Goal: Information Seeking & Learning: Learn about a topic

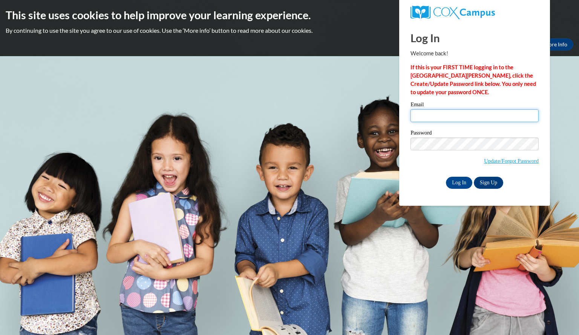
click at [485, 116] on input "Email" at bounding box center [474, 115] width 128 height 13
type input "mayerjulie@aasd.k12.wi.us"
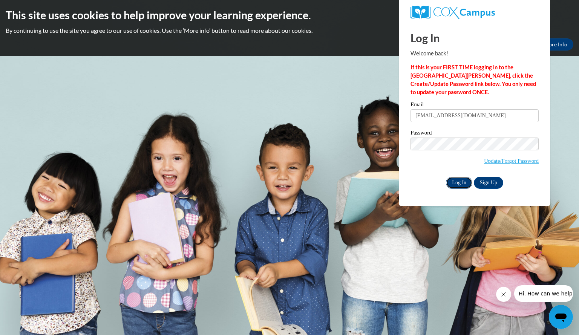
click at [464, 181] on input "Log In" at bounding box center [459, 183] width 26 height 12
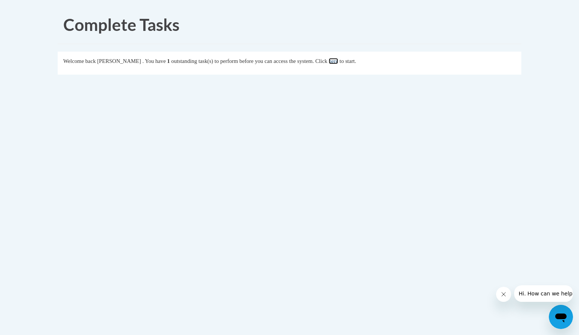
click at [338, 61] on link "here" at bounding box center [333, 61] width 9 height 6
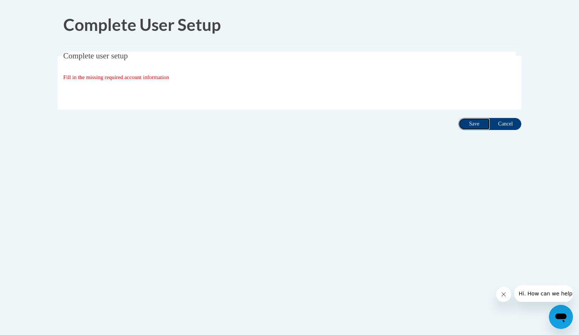
click at [471, 123] on input "Save" at bounding box center [474, 124] width 32 height 12
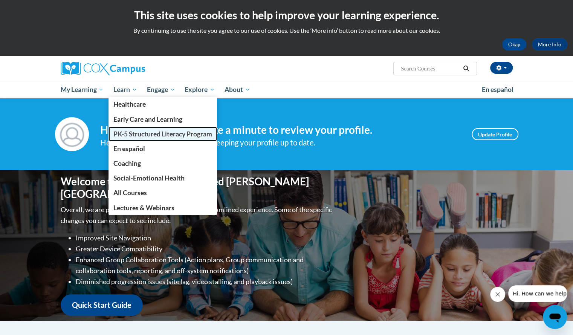
click at [133, 132] on span "PK-5 Structured Literacy Program" at bounding box center [162, 134] width 99 height 8
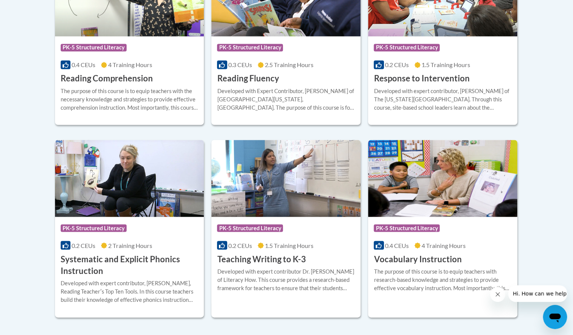
scroll to position [773, 0]
click at [419, 259] on h3 "Vocabulary Instruction" at bounding box center [418, 259] width 88 height 12
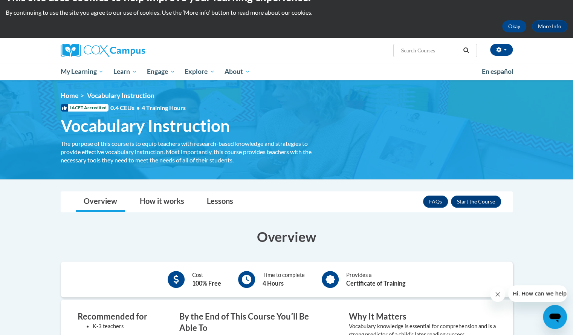
scroll to position [18, 0]
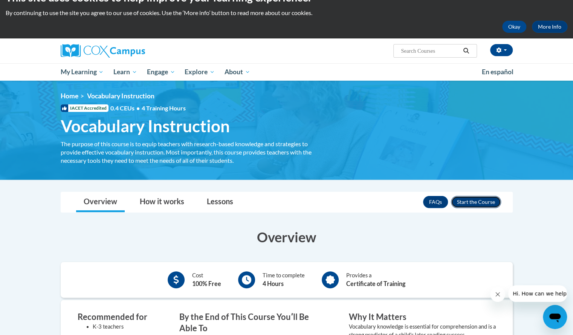
click at [477, 202] on button "Enroll" at bounding box center [476, 202] width 50 height 12
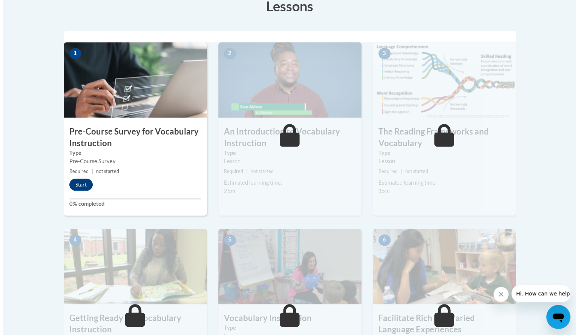
scroll to position [224, 0]
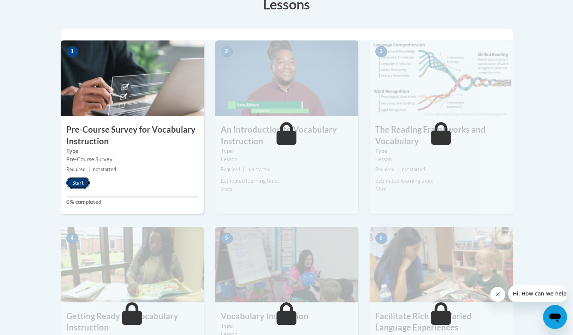
click at [81, 180] on button "Start" at bounding box center [77, 183] width 23 height 12
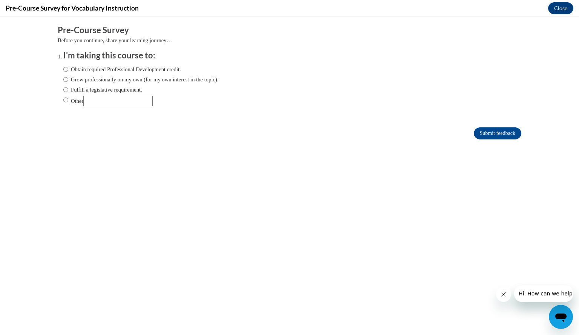
scroll to position [0, 0]
click at [63, 89] on input "Fulfill a legislative requirement." at bounding box center [65, 90] width 5 height 8
radio input "true"
click at [499, 133] on input "Submit feedback" at bounding box center [497, 133] width 47 height 12
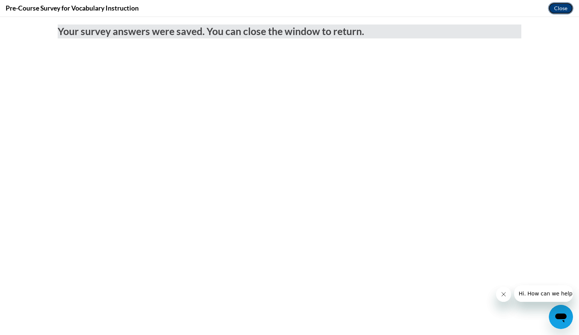
click at [557, 8] on button "Close" at bounding box center [560, 8] width 25 height 12
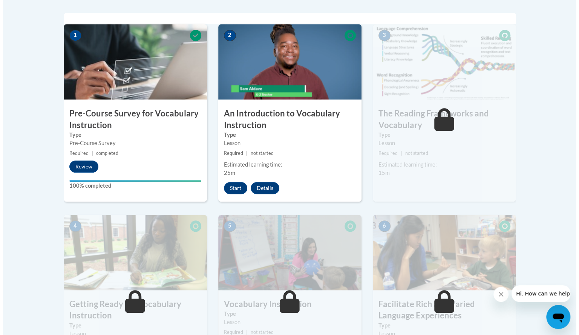
scroll to position [241, 0]
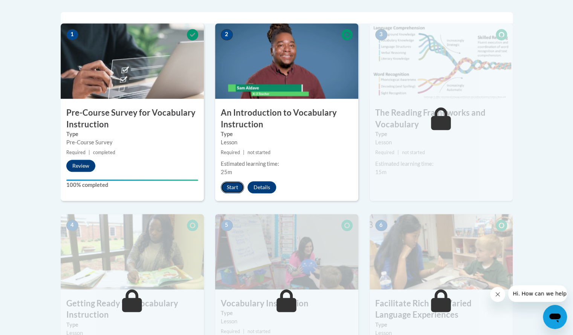
click at [233, 185] on button "Start" at bounding box center [232, 187] width 23 height 12
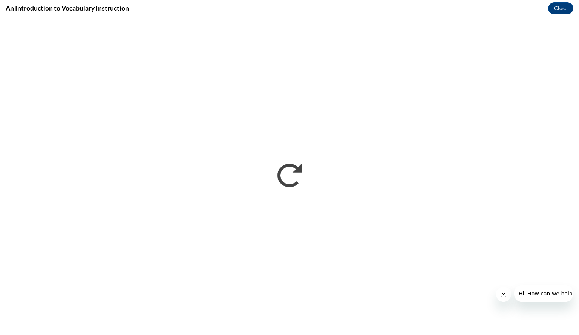
scroll to position [242, 0]
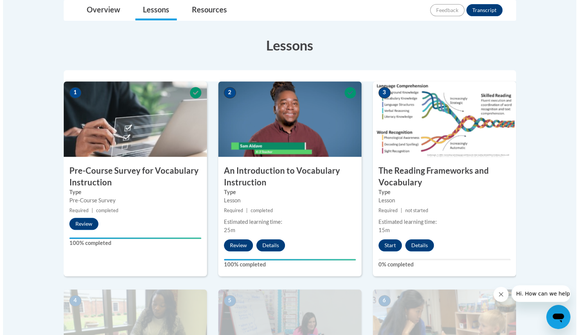
scroll to position [178, 0]
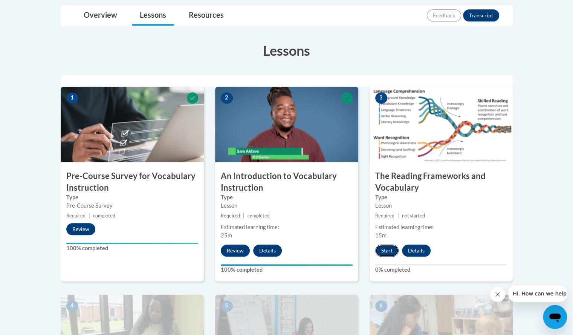
click at [389, 249] on button "Start" at bounding box center [386, 251] width 23 height 12
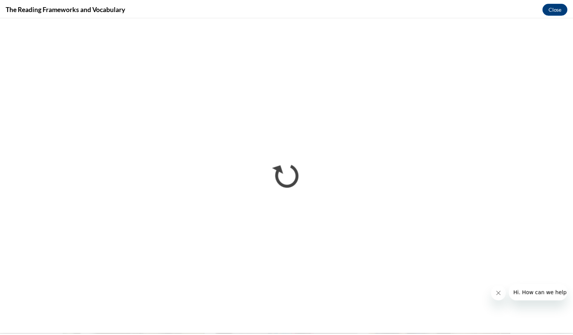
scroll to position [178, 0]
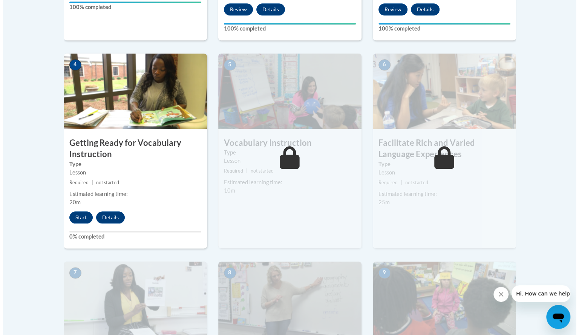
scroll to position [422, 0]
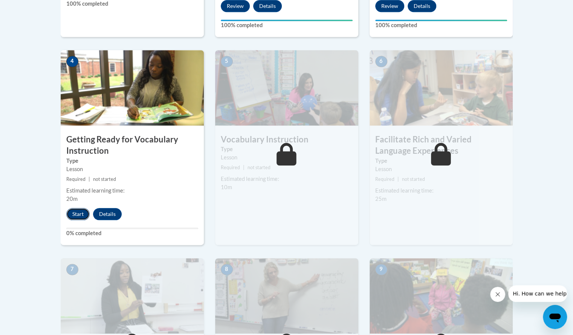
click at [78, 212] on button "Start" at bounding box center [77, 214] width 23 height 12
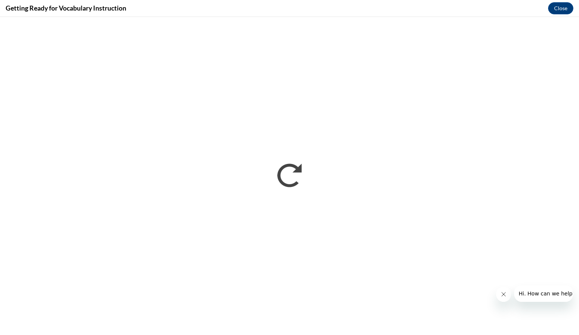
scroll to position [0, 0]
click at [562, 5] on button "Close" at bounding box center [560, 8] width 25 height 12
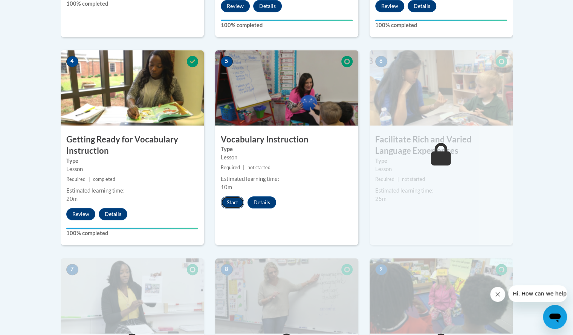
click at [228, 202] on button "Start" at bounding box center [232, 202] width 23 height 12
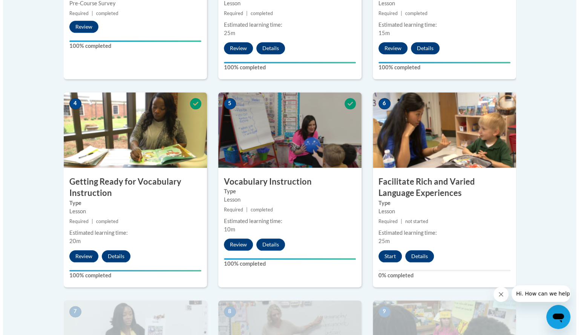
scroll to position [379, 0]
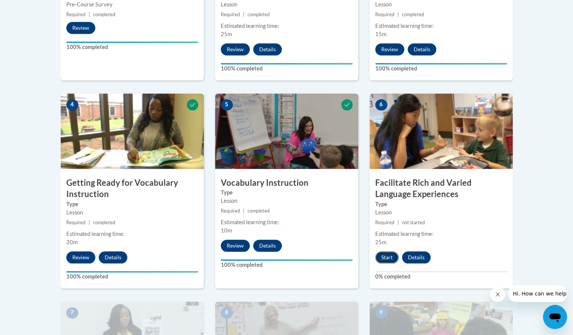
click at [384, 254] on button "Start" at bounding box center [386, 257] width 23 height 12
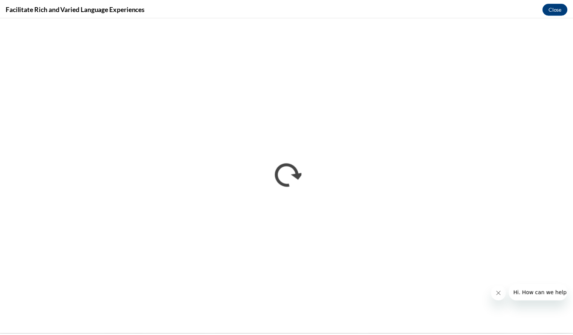
scroll to position [0, 0]
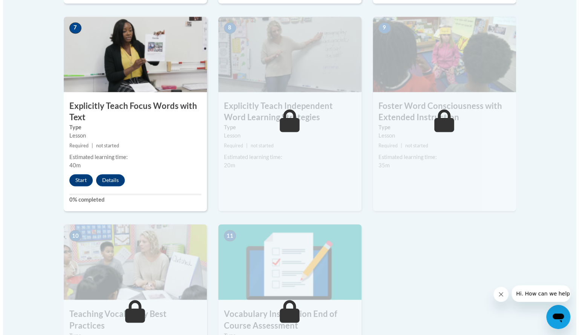
scroll to position [664, 0]
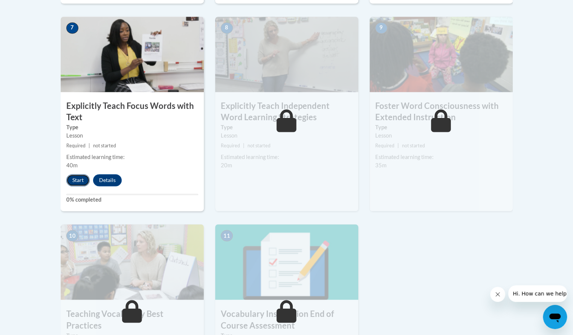
click at [79, 181] on button "Start" at bounding box center [77, 180] width 23 height 12
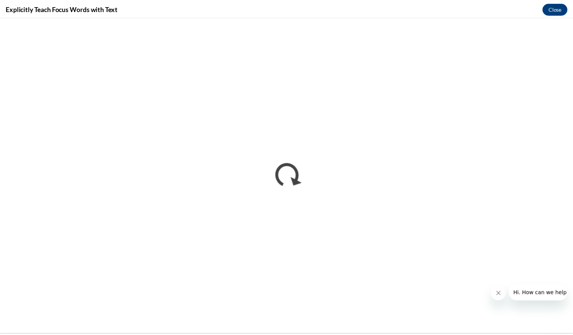
scroll to position [0, 0]
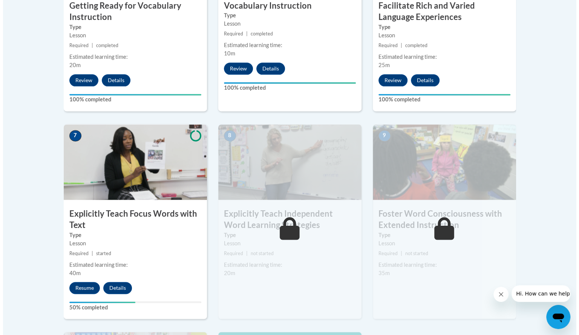
scroll to position [557, 0]
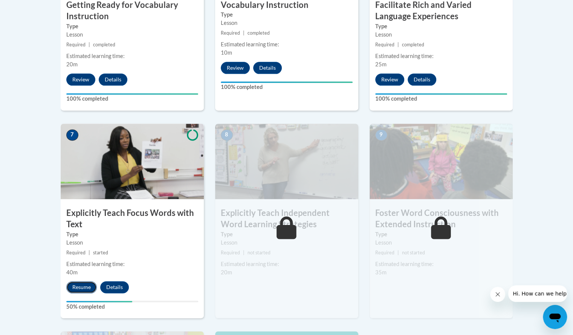
click at [87, 285] on button "Resume" at bounding box center [81, 287] width 31 height 12
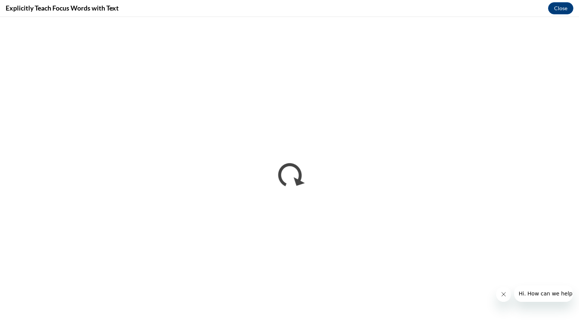
scroll to position [0, 0]
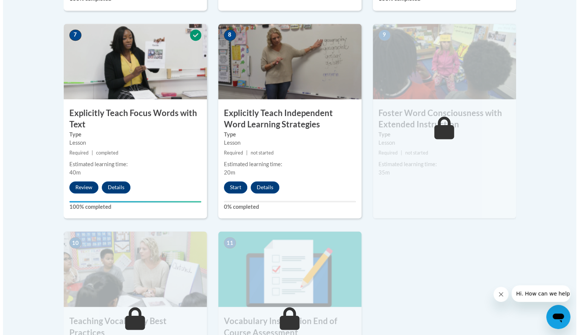
scroll to position [656, 0]
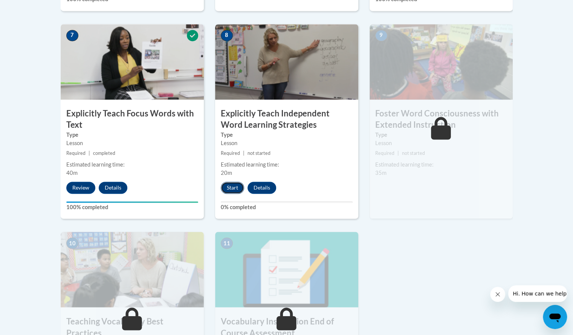
click at [233, 187] on button "Start" at bounding box center [232, 188] width 23 height 12
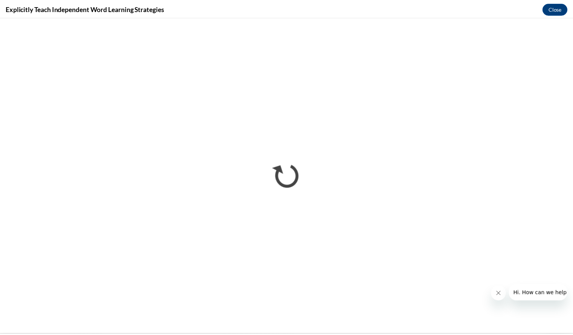
scroll to position [0, 0]
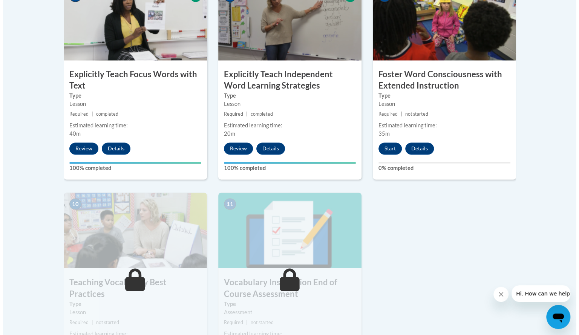
scroll to position [696, 0]
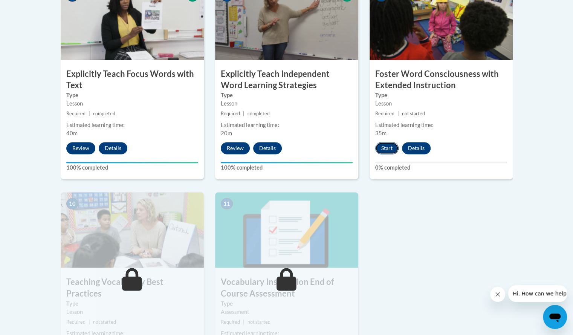
click at [386, 147] on button "Start" at bounding box center [386, 148] width 23 height 12
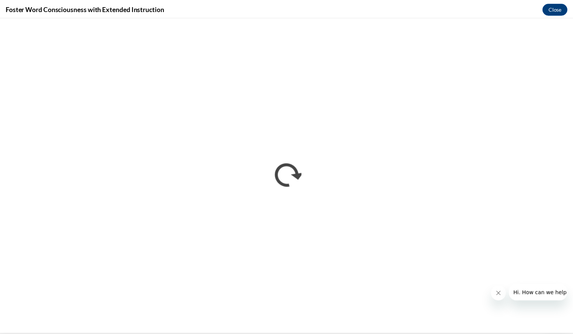
scroll to position [0, 0]
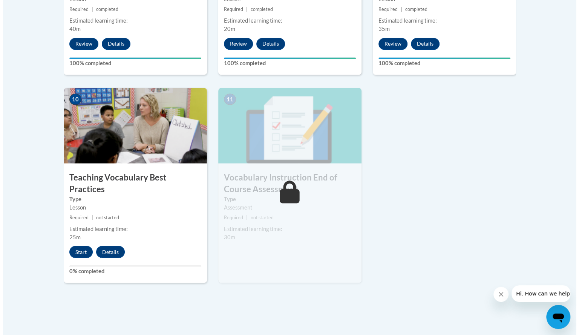
scroll to position [802, 0]
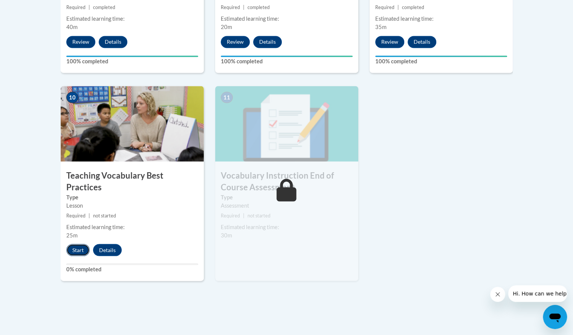
click at [74, 244] on button "Start" at bounding box center [77, 250] width 23 height 12
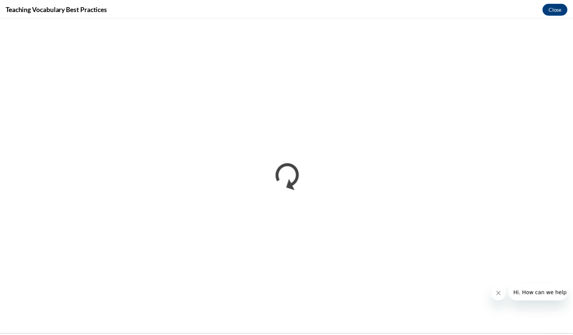
scroll to position [0, 0]
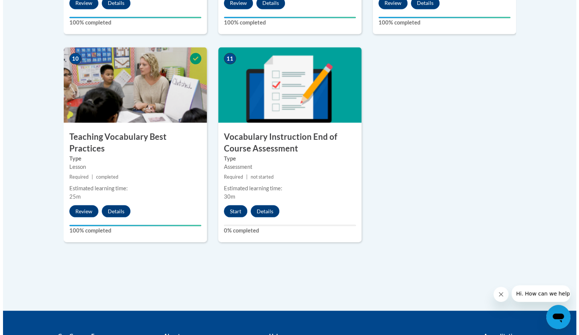
scroll to position [842, 0]
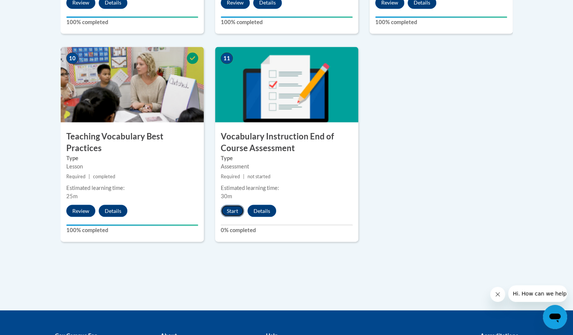
click at [226, 208] on button "Start" at bounding box center [232, 211] width 23 height 12
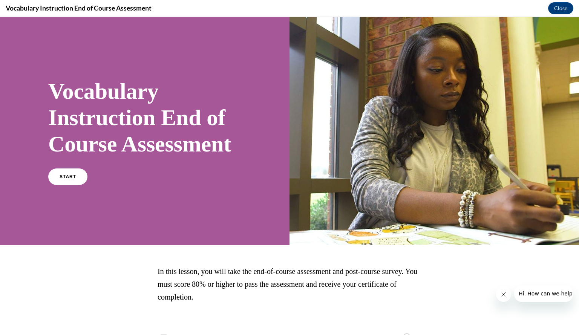
scroll to position [0, 0]
click at [83, 185] on link "START" at bounding box center [67, 176] width 41 height 17
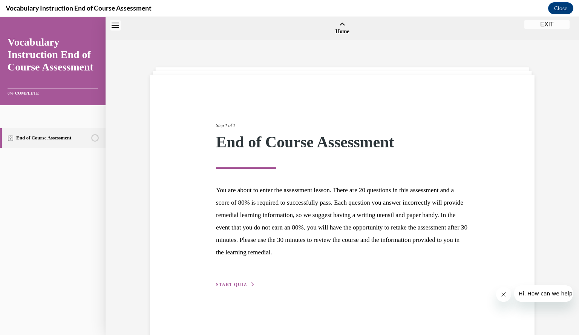
scroll to position [23, 0]
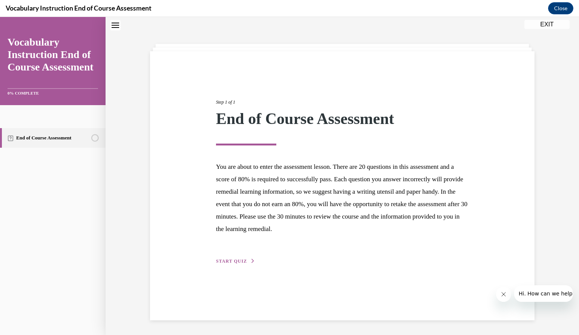
click at [231, 263] on span "START QUIZ" at bounding box center [231, 261] width 31 height 5
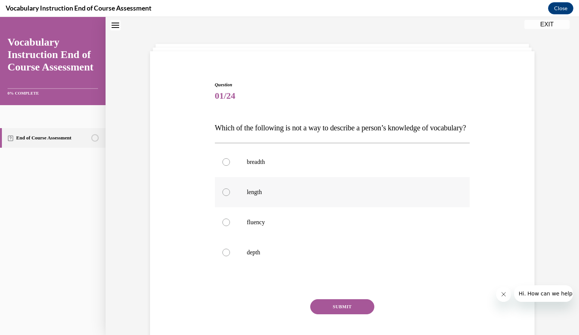
click at [224, 196] on div at bounding box center [226, 192] width 8 height 8
click at [224, 196] on input "length" at bounding box center [226, 192] width 8 height 8
radio input "true"
click at [352, 314] on button "SUBMIT" at bounding box center [342, 306] width 64 height 15
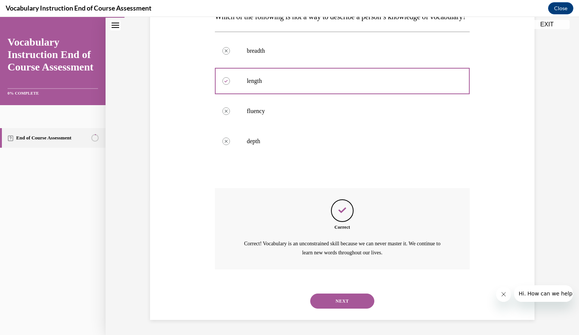
scroll to position [149, 0]
click at [345, 299] on button "NEXT" at bounding box center [342, 301] width 64 height 15
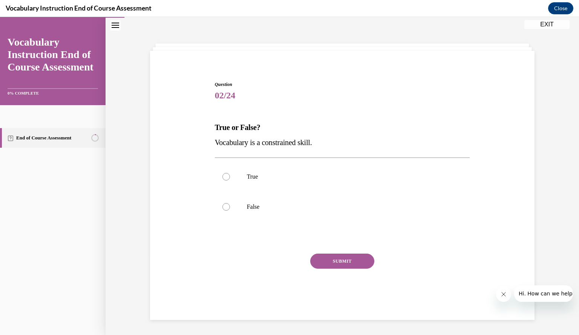
scroll to position [24, 0]
click at [222, 204] on div at bounding box center [226, 207] width 8 height 8
click at [222, 204] on input "False" at bounding box center [226, 207] width 8 height 8
radio input "true"
click at [356, 260] on button "SUBMIT" at bounding box center [342, 261] width 64 height 15
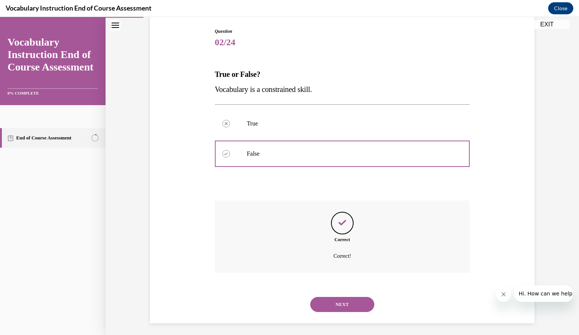
scroll to position [80, 0]
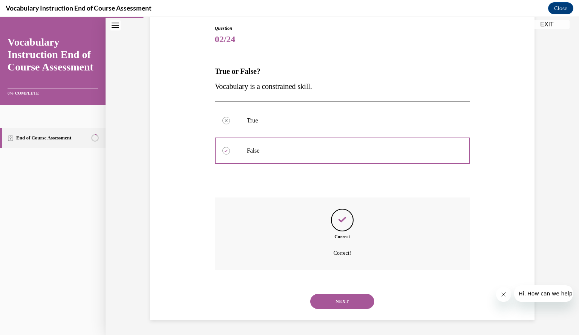
click at [337, 297] on button "NEXT" at bounding box center [342, 301] width 64 height 15
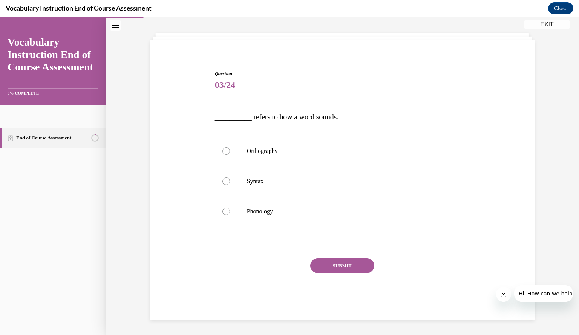
scroll to position [34, 0]
click at [223, 211] on div at bounding box center [226, 212] width 8 height 8
click at [223, 211] on input "Phonology" at bounding box center [226, 212] width 8 height 8
radio input "true"
click at [333, 264] on button "SUBMIT" at bounding box center [342, 266] width 64 height 15
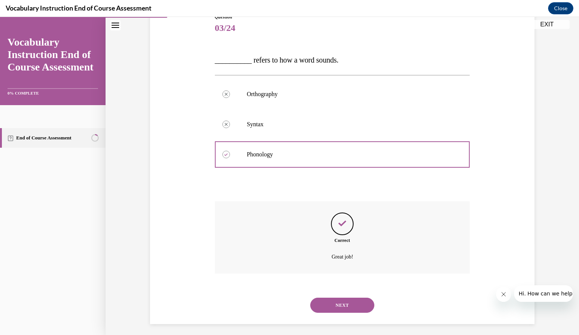
scroll to position [95, 0]
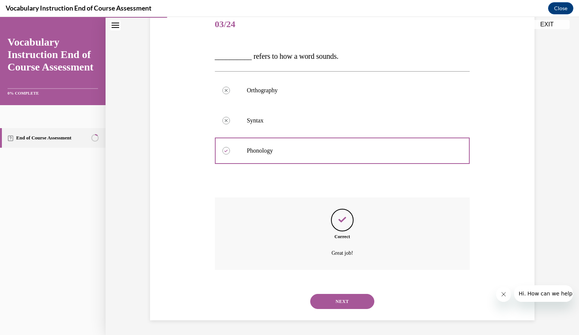
click at [341, 297] on button "NEXT" at bounding box center [342, 301] width 64 height 15
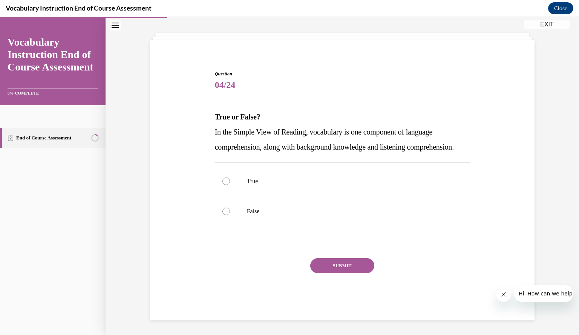
scroll to position [49, 0]
click at [223, 179] on div at bounding box center [226, 181] width 8 height 8
click at [223, 179] on input "True" at bounding box center [226, 181] width 8 height 8
radio input "true"
click at [342, 265] on button "SUBMIT" at bounding box center [342, 265] width 64 height 15
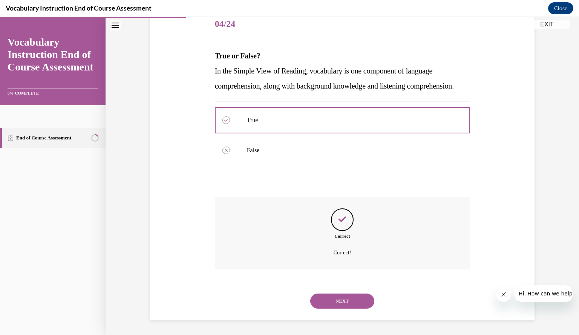
scroll to position [110, 0]
click at [345, 302] on button "NEXT" at bounding box center [342, 301] width 64 height 15
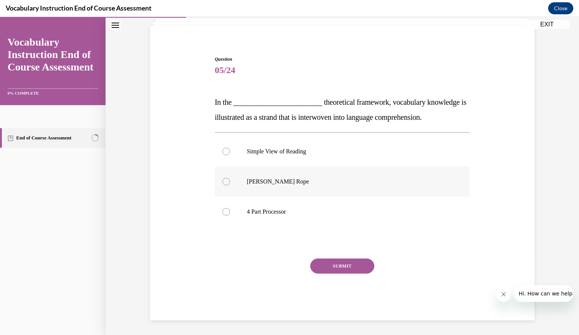
click at [222, 181] on div at bounding box center [226, 182] width 8 height 8
click at [222, 181] on input "Scarborough's Rope" at bounding box center [226, 182] width 8 height 8
radio input "true"
click at [333, 270] on button "SUBMIT" at bounding box center [342, 266] width 64 height 15
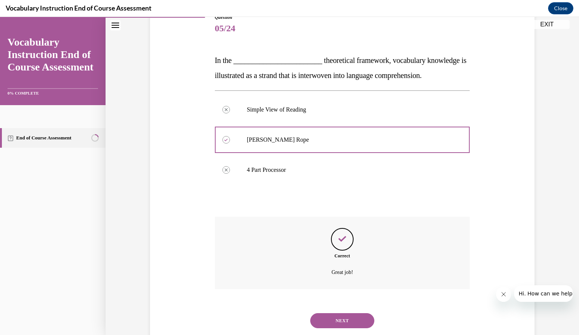
scroll to position [110, 0]
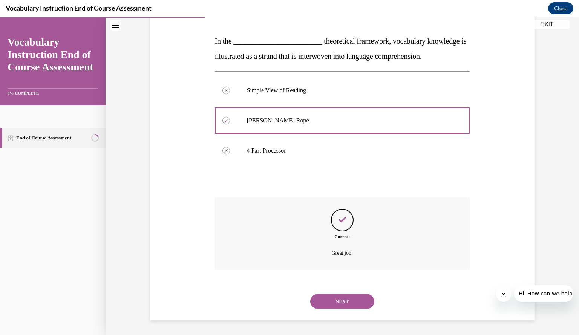
click at [332, 302] on button "NEXT" at bounding box center [342, 301] width 64 height 15
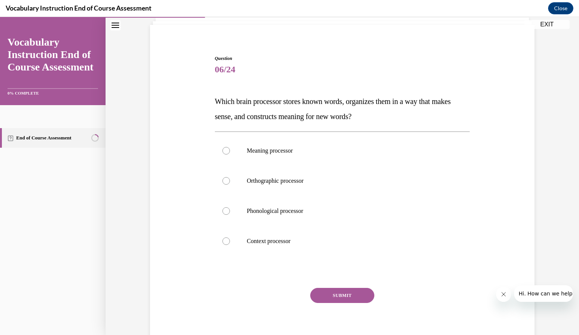
scroll to position [50, 0]
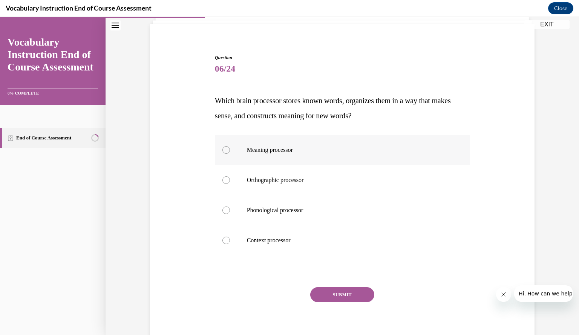
click at [223, 146] on div at bounding box center [226, 150] width 8 height 8
click at [223, 146] on input "Meaning processor" at bounding box center [226, 150] width 8 height 8
radio input "true"
click at [330, 290] on button "SUBMIT" at bounding box center [342, 294] width 64 height 15
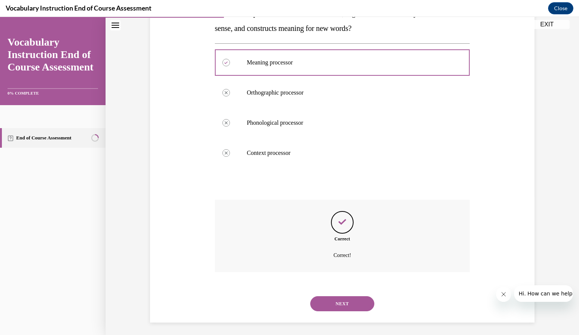
scroll to position [140, 0]
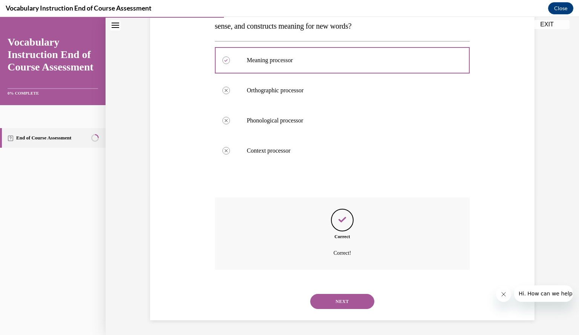
click at [336, 300] on button "NEXT" at bounding box center [342, 301] width 64 height 15
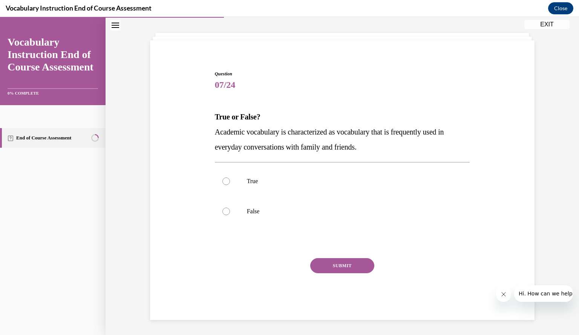
scroll to position [34, 0]
click at [227, 212] on label "False" at bounding box center [342, 212] width 255 height 30
click at [227, 212] on input "False" at bounding box center [226, 212] width 8 height 8
radio input "true"
click at [332, 267] on button "SUBMIT" at bounding box center [342, 266] width 64 height 15
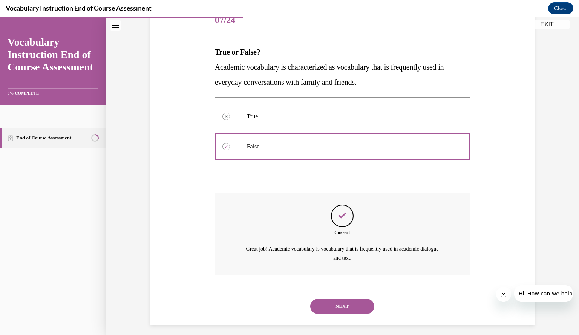
scroll to position [104, 0]
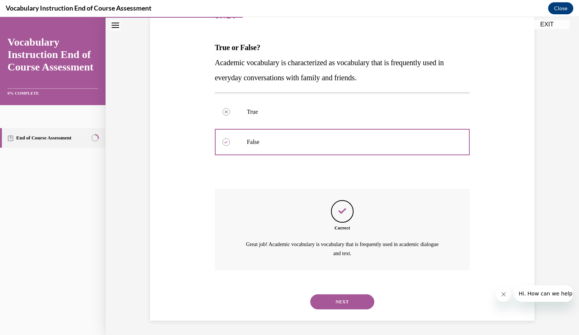
click at [328, 303] on button "NEXT" at bounding box center [342, 301] width 64 height 15
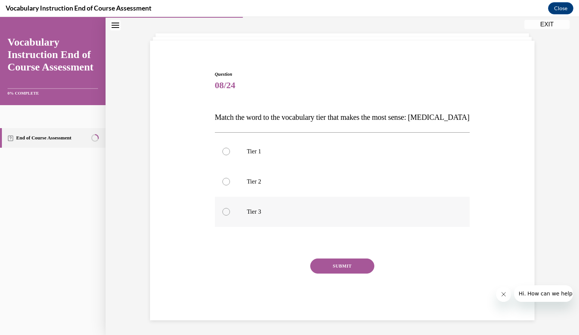
click at [223, 211] on div at bounding box center [226, 212] width 8 height 8
click at [223, 211] on input "Tier 3" at bounding box center [226, 212] width 8 height 8
radio input "true"
click at [331, 266] on button "SUBMIT" at bounding box center [342, 266] width 64 height 15
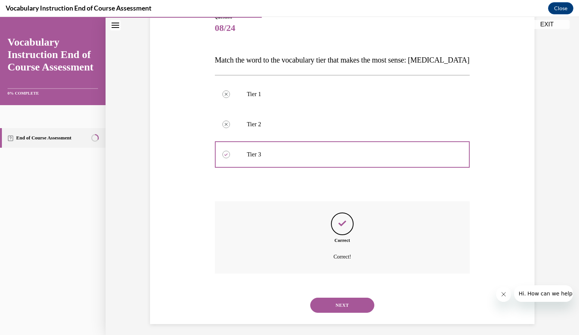
scroll to position [95, 0]
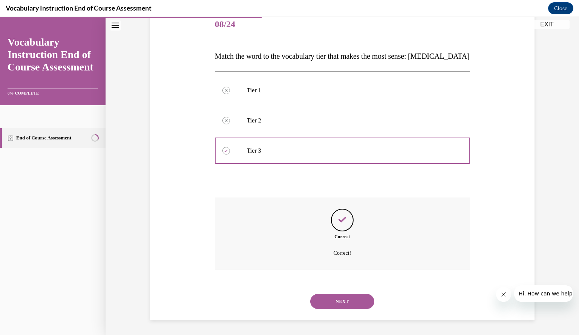
click at [341, 303] on button "NEXT" at bounding box center [342, 301] width 64 height 15
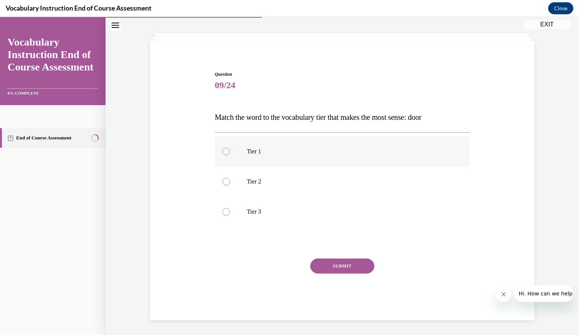
click at [224, 149] on div at bounding box center [226, 152] width 8 height 8
click at [224, 149] on input "Tier 1" at bounding box center [226, 152] width 8 height 8
radio input "true"
click at [334, 266] on button "SUBMIT" at bounding box center [342, 266] width 64 height 15
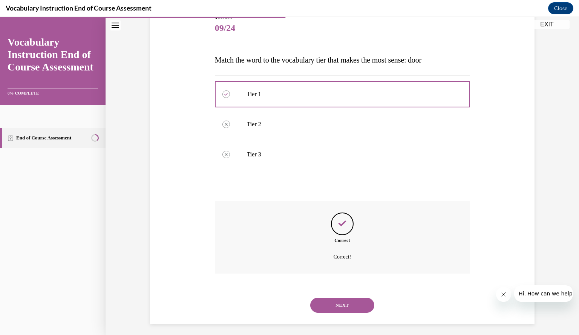
scroll to position [95, 0]
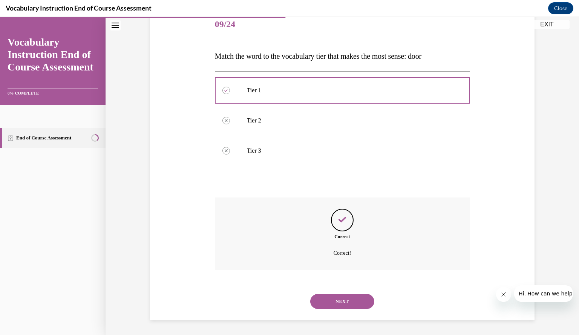
click at [346, 297] on button "NEXT" at bounding box center [342, 301] width 64 height 15
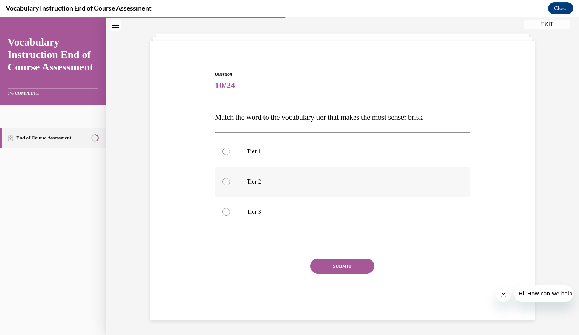
click at [223, 181] on div at bounding box center [226, 182] width 8 height 8
click at [223, 181] on input "Tier 2" at bounding box center [226, 182] width 8 height 8
radio input "true"
click at [328, 266] on button "SUBMIT" at bounding box center [342, 266] width 64 height 15
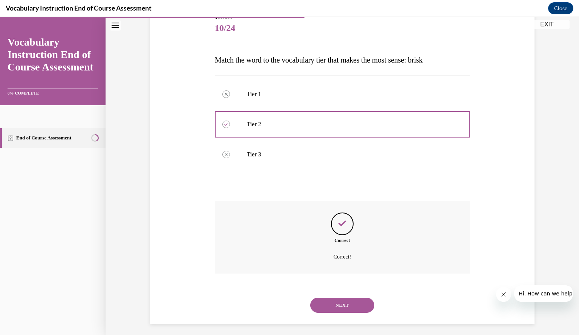
scroll to position [95, 0]
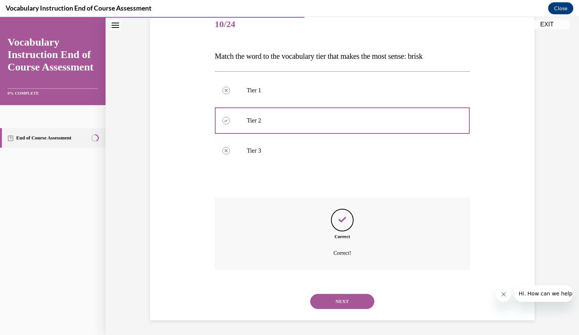
click at [338, 301] on button "NEXT" at bounding box center [342, 301] width 64 height 15
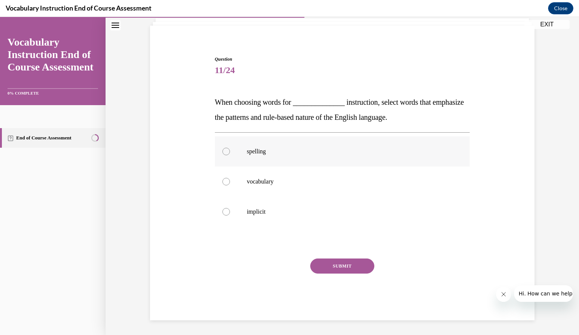
click at [223, 148] on div at bounding box center [226, 152] width 8 height 8
click at [223, 148] on input "spelling" at bounding box center [226, 152] width 8 height 8
radio input "true"
click at [338, 264] on button "SUBMIT" at bounding box center [342, 266] width 64 height 15
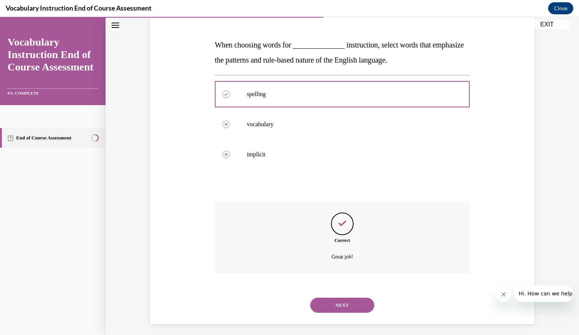
scroll to position [110, 0]
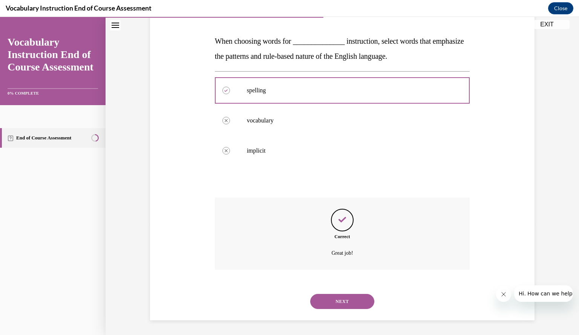
click at [339, 300] on button "NEXT" at bounding box center [342, 301] width 64 height 15
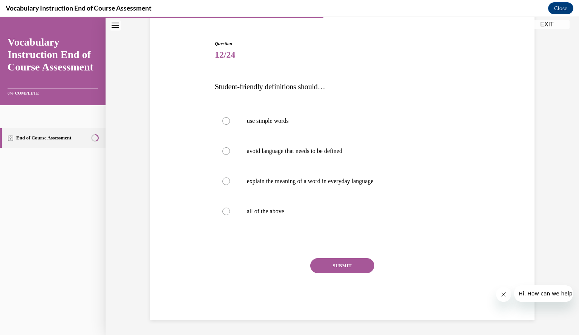
scroll to position [64, 0]
click at [222, 212] on div at bounding box center [226, 212] width 8 height 8
click at [222, 212] on input "all of the above" at bounding box center [226, 212] width 8 height 8
radio input "true"
click at [337, 269] on button "SUBMIT" at bounding box center [342, 266] width 64 height 15
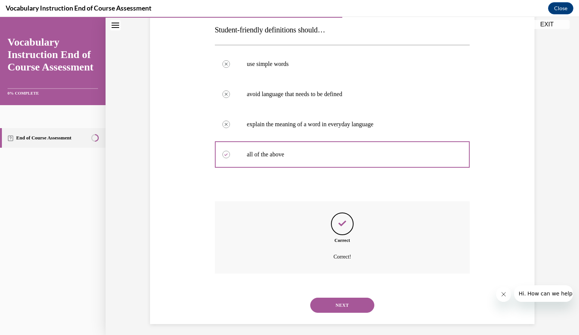
scroll to position [125, 0]
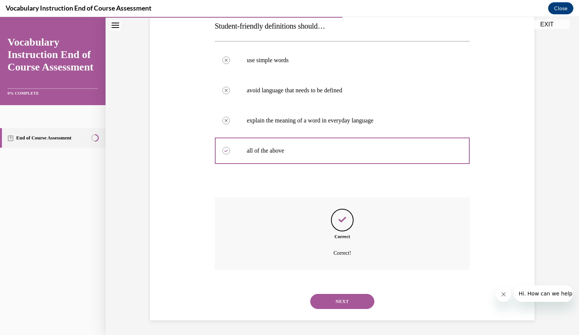
click at [347, 302] on button "NEXT" at bounding box center [342, 301] width 64 height 15
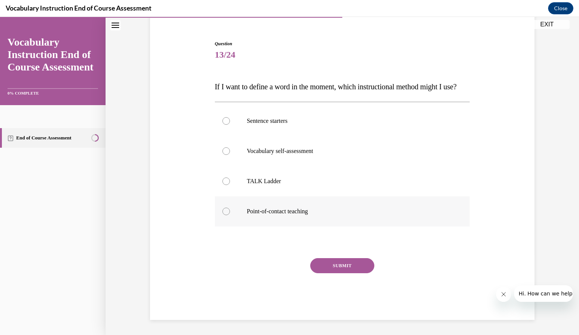
click at [223, 207] on label "Point-of-contact teaching" at bounding box center [342, 211] width 255 height 30
click at [223, 208] on input "Point-of-contact teaching" at bounding box center [226, 212] width 8 height 8
radio input "true"
click at [349, 265] on button "SUBMIT" at bounding box center [342, 265] width 64 height 15
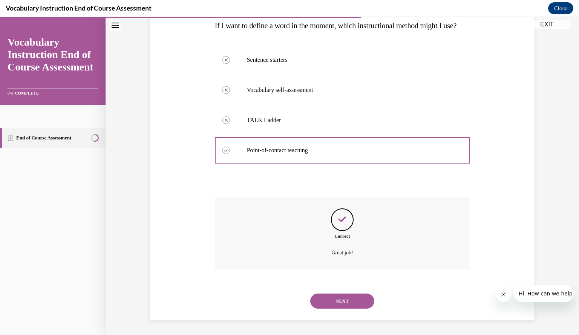
scroll to position [140, 0]
click at [341, 304] on button "NEXT" at bounding box center [342, 301] width 64 height 15
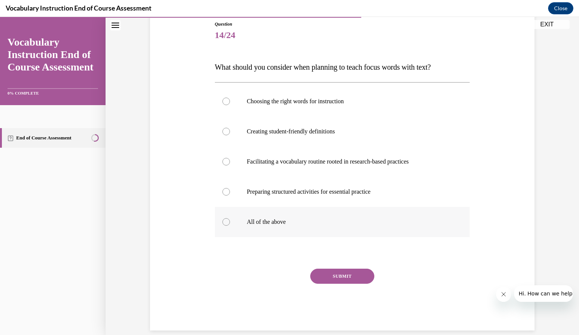
click at [223, 221] on div at bounding box center [226, 222] width 8 height 8
click at [223, 221] on input "All of the above" at bounding box center [226, 222] width 8 height 8
radio input "true"
click at [346, 274] on button "SUBMIT" at bounding box center [342, 276] width 64 height 15
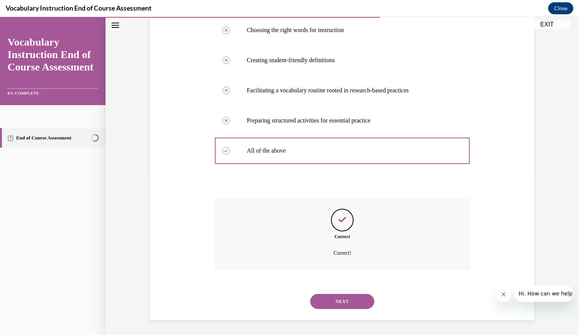
click at [349, 304] on button "NEXT" at bounding box center [342, 301] width 64 height 15
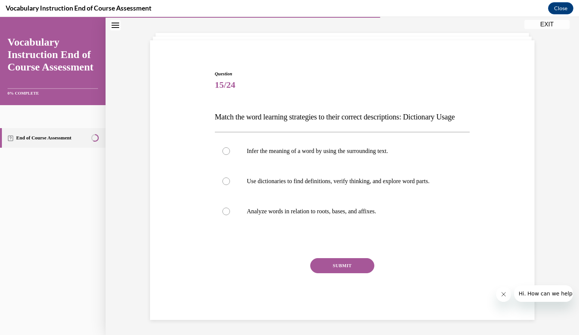
scroll to position [49, 0]
click at [223, 181] on div at bounding box center [226, 181] width 8 height 8
click at [223, 181] on input "Use dictionaries to find definitions, verify thinking, and explore word parts." at bounding box center [226, 181] width 8 height 8
radio input "true"
click at [345, 265] on button "SUBMIT" at bounding box center [342, 265] width 64 height 15
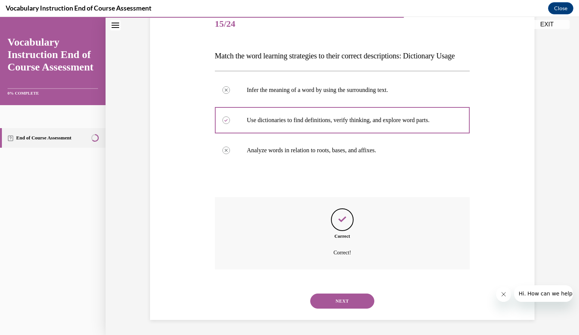
scroll to position [110, 0]
click at [341, 303] on button "NEXT" at bounding box center [342, 301] width 64 height 15
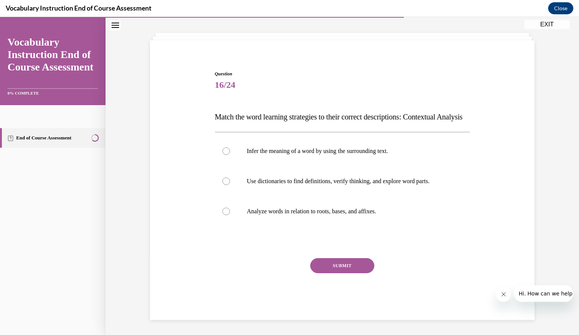
scroll to position [49, 0]
click at [222, 150] on div at bounding box center [226, 151] width 8 height 8
click at [222, 150] on input "Infer the meaning of a word by using the surrounding text." at bounding box center [226, 151] width 8 height 8
radio input "true"
click at [340, 263] on button "SUBMIT" at bounding box center [342, 265] width 64 height 15
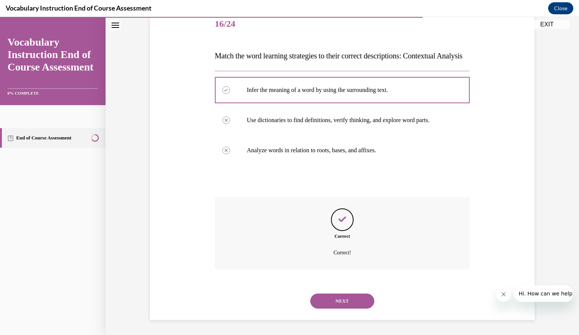
scroll to position [110, 0]
click at [341, 301] on button "NEXT" at bounding box center [342, 301] width 64 height 15
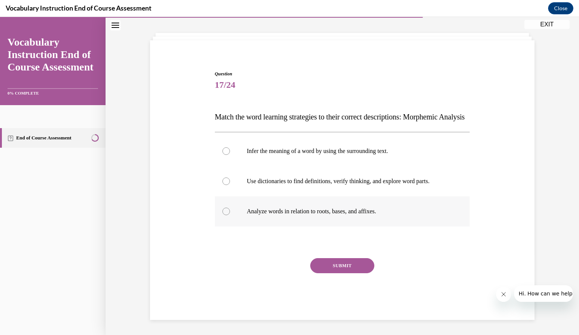
click at [223, 213] on div at bounding box center [226, 212] width 8 height 8
click at [223, 213] on input "Analyze words in relation to roots, bases, and affixes." at bounding box center [226, 212] width 8 height 8
radio input "true"
click at [342, 262] on button "SUBMIT" at bounding box center [342, 265] width 64 height 15
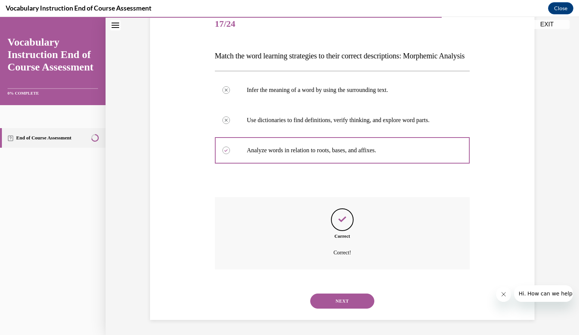
scroll to position [110, 0]
click at [341, 300] on button "NEXT" at bounding box center [342, 301] width 64 height 15
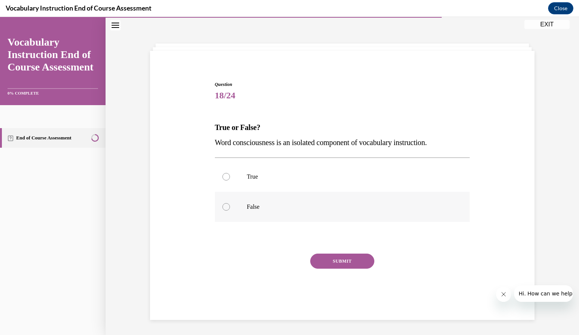
click at [223, 204] on div at bounding box center [226, 207] width 8 height 8
click at [223, 204] on input "False" at bounding box center [226, 207] width 8 height 8
radio input "true"
click at [339, 260] on button "SUBMIT" at bounding box center [342, 261] width 64 height 15
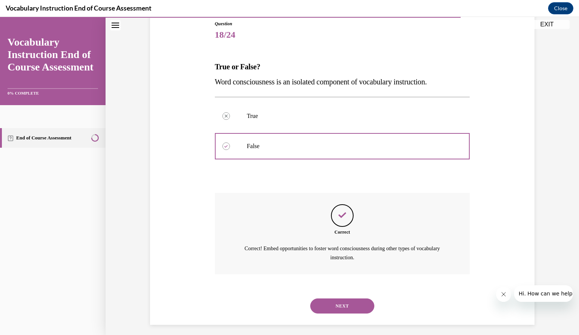
scroll to position [89, 0]
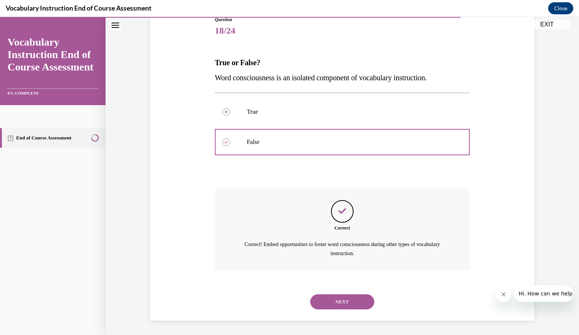
click at [341, 303] on button "NEXT" at bounding box center [342, 301] width 64 height 15
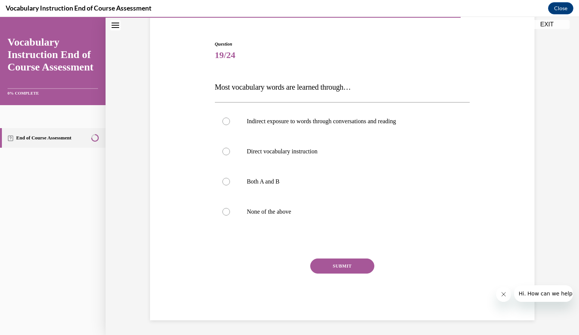
scroll to position [41, 0]
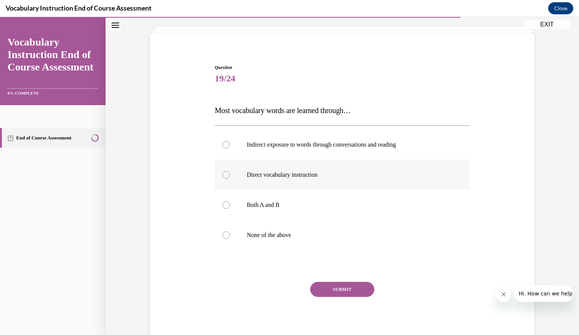
click at [223, 174] on div at bounding box center [226, 175] width 8 height 8
click at [223, 174] on input "Direct vocabulary instruction" at bounding box center [226, 175] width 8 height 8
radio input "true"
click at [337, 283] on button "SUBMIT" at bounding box center [342, 289] width 64 height 15
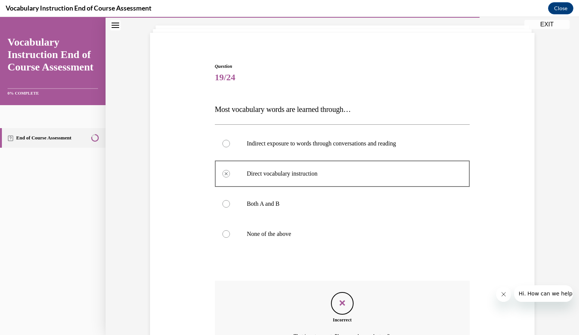
scroll to position [43, 0]
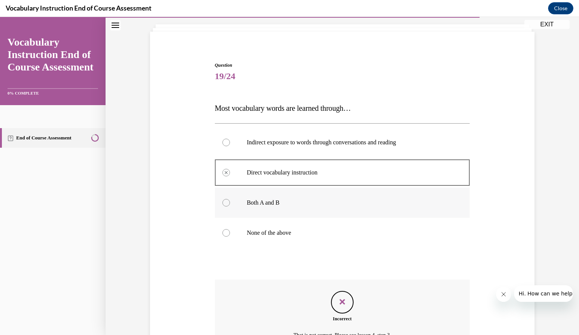
click at [223, 201] on div at bounding box center [226, 203] width 8 height 8
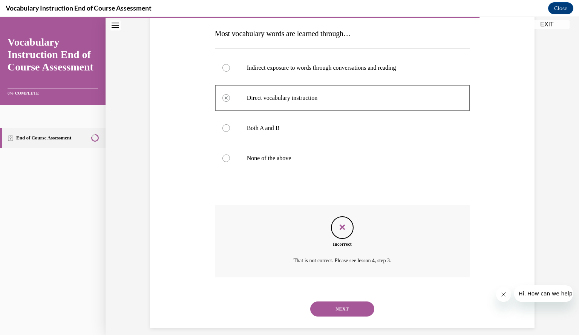
scroll to position [125, 0]
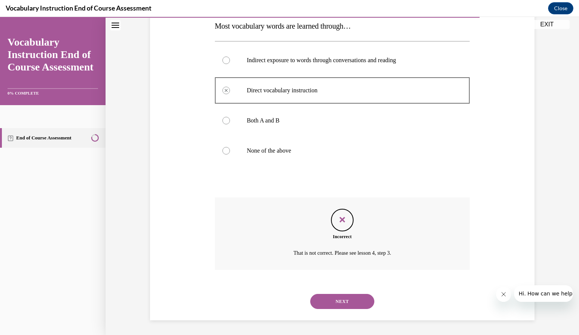
click at [343, 300] on button "NEXT" at bounding box center [342, 301] width 64 height 15
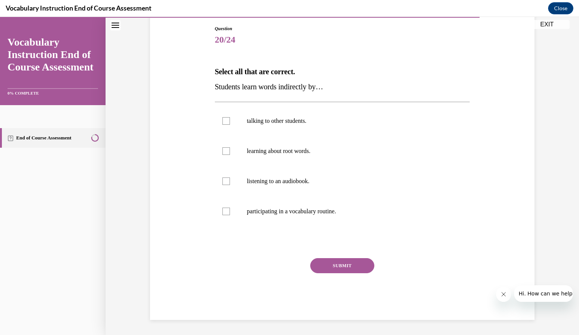
scroll to position [79, 0]
click at [224, 121] on div at bounding box center [226, 122] width 8 height 8
click at [224, 121] on input "talking to other students." at bounding box center [226, 122] width 8 height 8
checkbox input "true"
click at [223, 180] on div at bounding box center [226, 182] width 8 height 8
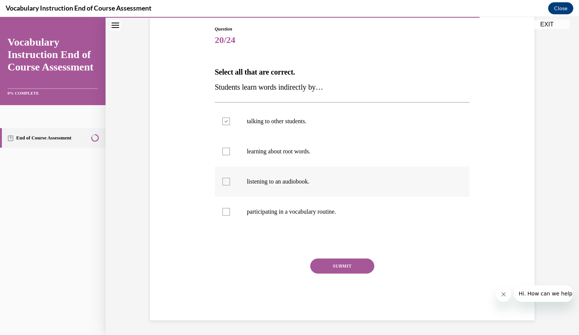
click at [223, 180] on input "listening to an audiobook." at bounding box center [226, 182] width 8 height 8
checkbox input "true"
click at [318, 262] on button "SUBMIT" at bounding box center [342, 266] width 64 height 15
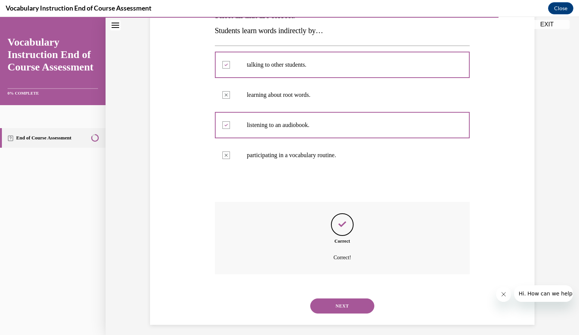
scroll to position [140, 0]
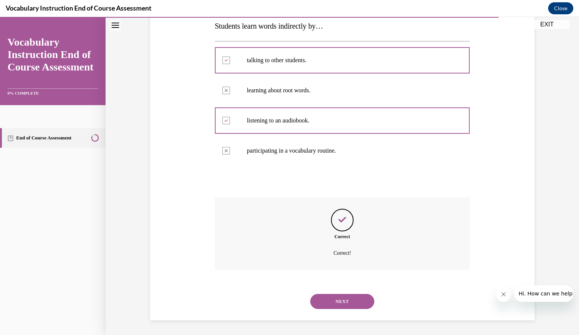
click at [346, 297] on button "NEXT" at bounding box center [342, 301] width 64 height 15
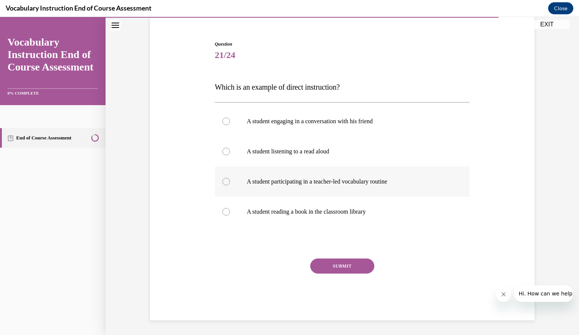
click at [222, 181] on div at bounding box center [226, 182] width 8 height 8
click at [222, 181] on input "A student participating in a teacher-led vocabulary routine" at bounding box center [226, 182] width 8 height 8
radio input "true"
click at [328, 263] on button "SUBMIT" at bounding box center [342, 266] width 64 height 15
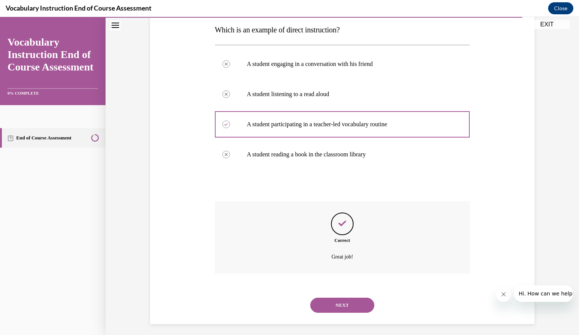
scroll to position [125, 0]
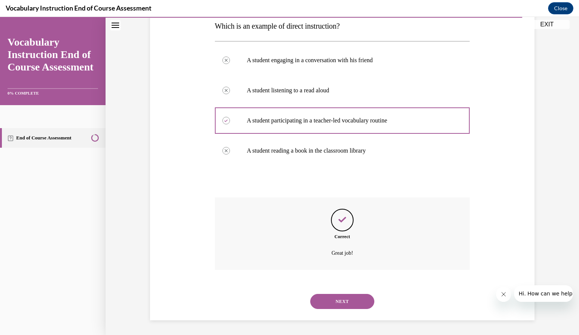
click at [341, 300] on button "NEXT" at bounding box center [342, 301] width 64 height 15
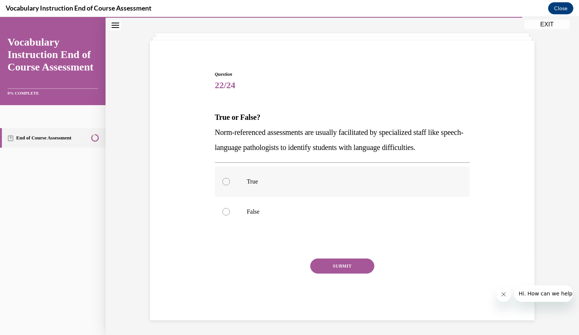
click at [223, 181] on div at bounding box center [226, 182] width 8 height 8
click at [223, 181] on input "True" at bounding box center [226, 182] width 8 height 8
radio input "true"
click at [336, 267] on button "SUBMIT" at bounding box center [342, 266] width 64 height 15
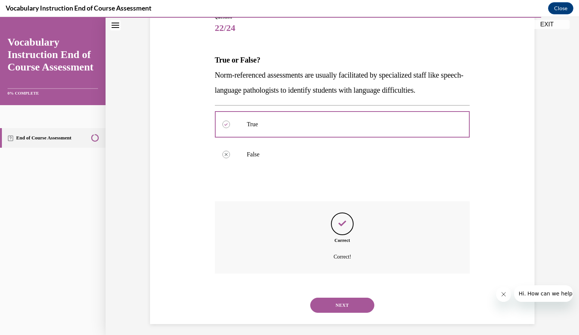
scroll to position [95, 0]
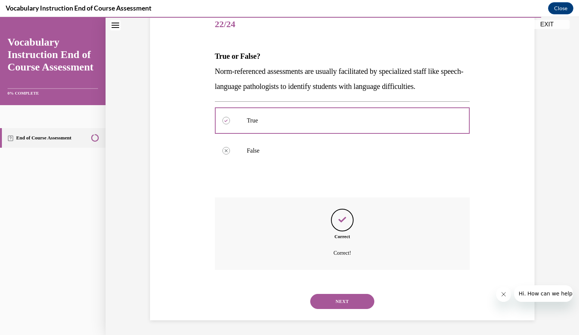
click at [342, 299] on button "NEXT" at bounding box center [342, 301] width 64 height 15
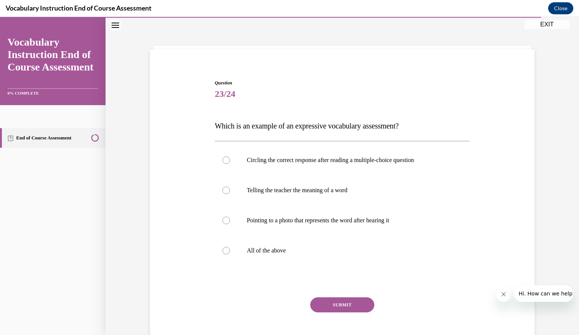
scroll to position [35, 0]
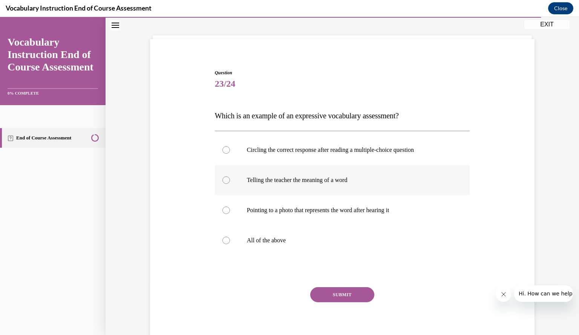
click at [222, 177] on div at bounding box center [226, 180] width 8 height 8
click at [222, 177] on input "Telling the teacher the meaning of a word" at bounding box center [226, 180] width 8 height 8
radio input "true"
click at [327, 294] on button "SUBMIT" at bounding box center [342, 294] width 64 height 15
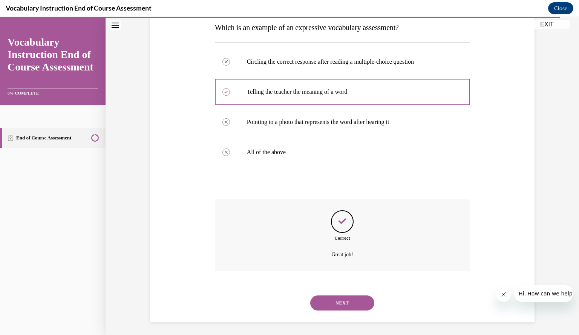
scroll to position [125, 0]
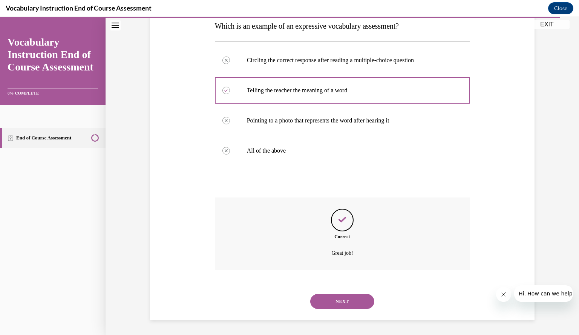
click at [333, 300] on button "NEXT" at bounding box center [342, 301] width 64 height 15
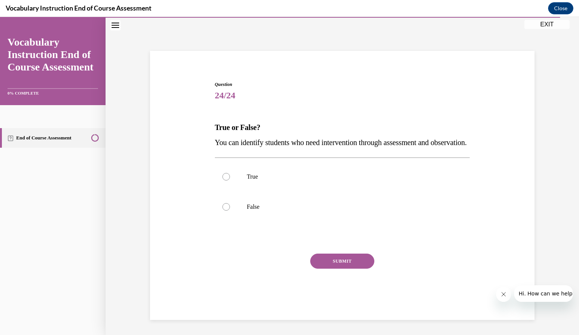
scroll to position [34, 0]
click at [222, 180] on div at bounding box center [226, 177] width 8 height 8
click at [222, 180] on input "True" at bounding box center [226, 177] width 8 height 8
radio input "true"
click at [324, 266] on button "SUBMIT" at bounding box center [342, 261] width 64 height 15
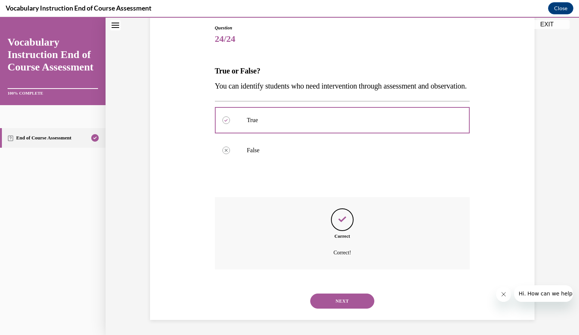
scroll to position [95, 0]
click at [356, 301] on button "NEXT" at bounding box center [342, 301] width 64 height 15
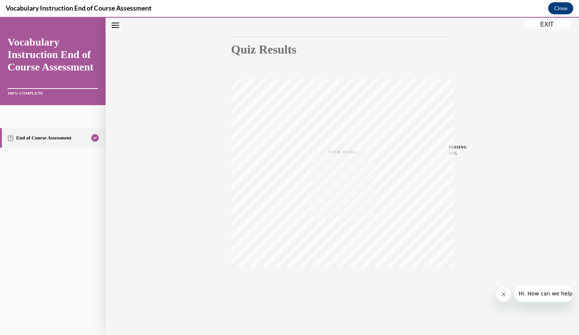
scroll to position [68, 0]
click at [550, 21] on button "EXIT" at bounding box center [546, 24] width 45 height 9
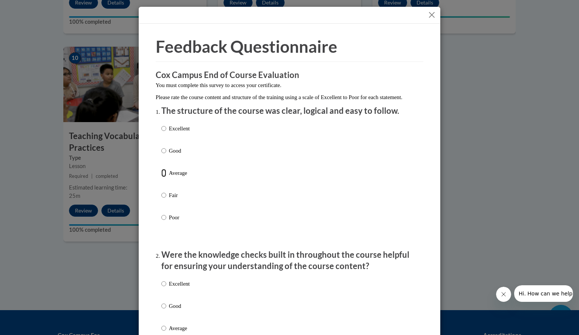
click at [161, 177] on input "Average" at bounding box center [163, 173] width 5 height 8
radio input "true"
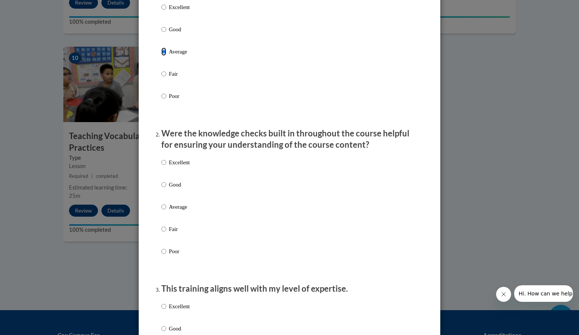
scroll to position [122, 0]
click at [161, 210] on input "Average" at bounding box center [163, 206] width 5 height 8
radio input "true"
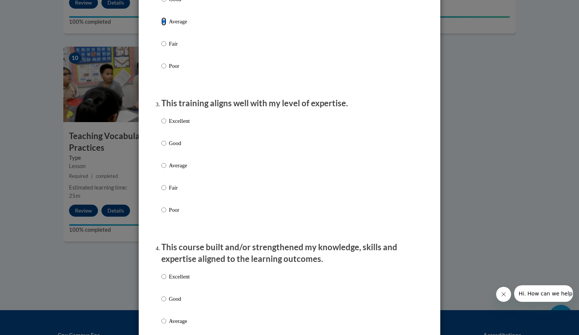
scroll to position [310, 0]
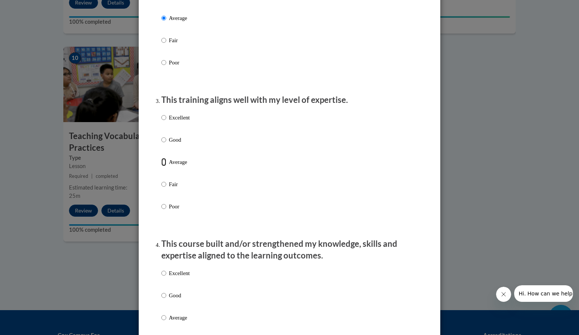
click at [161, 166] on input "Average" at bounding box center [163, 162] width 5 height 8
radio input "true"
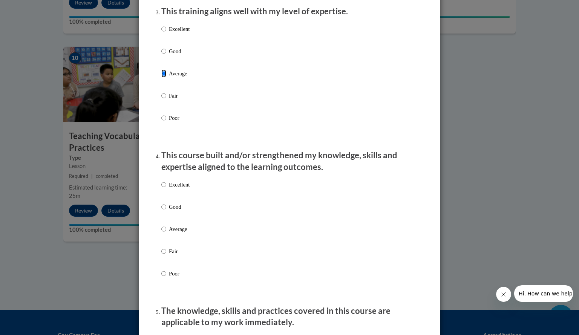
scroll to position [399, 0]
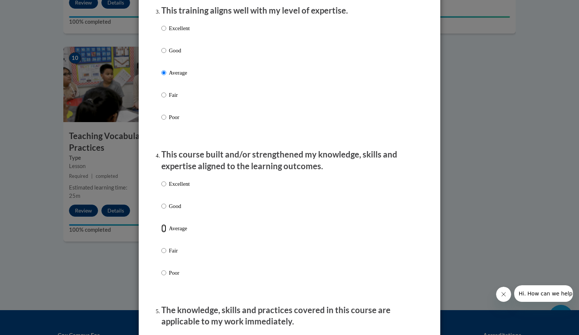
click at [161, 233] on input "Average" at bounding box center [163, 228] width 5 height 8
radio input "true"
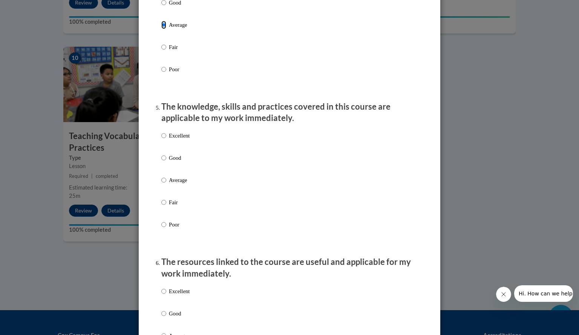
scroll to position [604, 0]
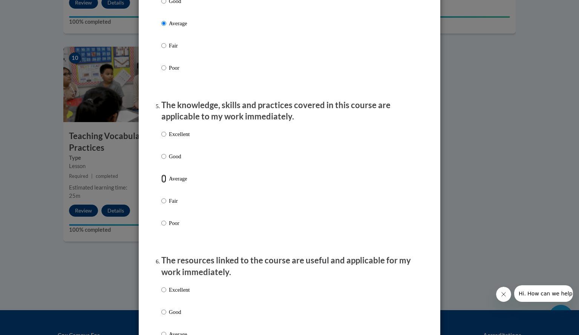
click at [161, 183] on input "Average" at bounding box center [163, 178] width 5 height 8
radio input "true"
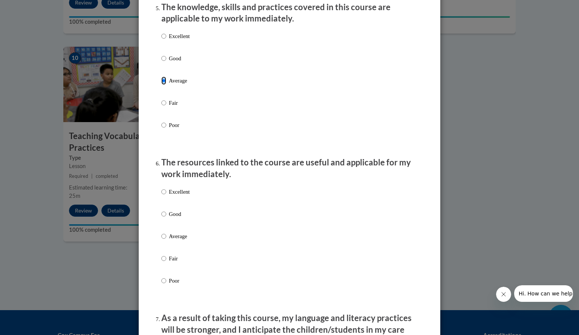
scroll to position [710, 0]
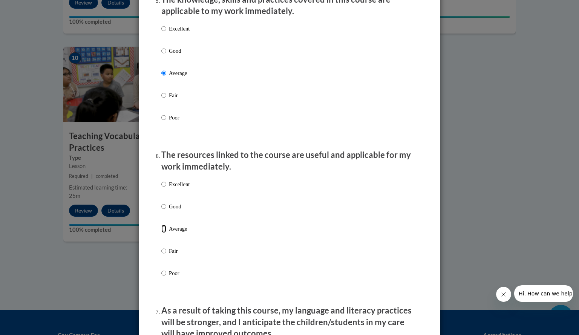
click at [161, 233] on input "Average" at bounding box center [163, 229] width 5 height 8
radio input "true"
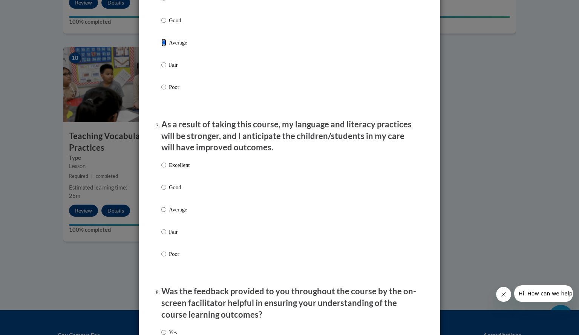
scroll to position [897, 0]
click at [161, 213] on input "Average" at bounding box center [163, 209] width 5 height 8
radio input "true"
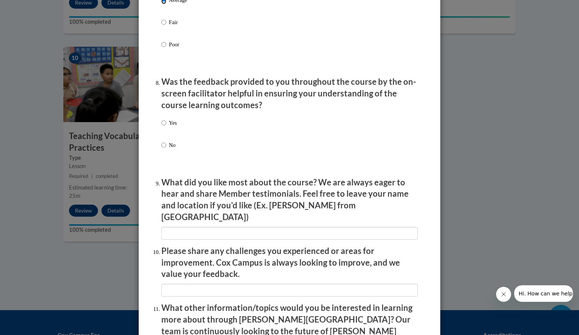
scroll to position [1108, 0]
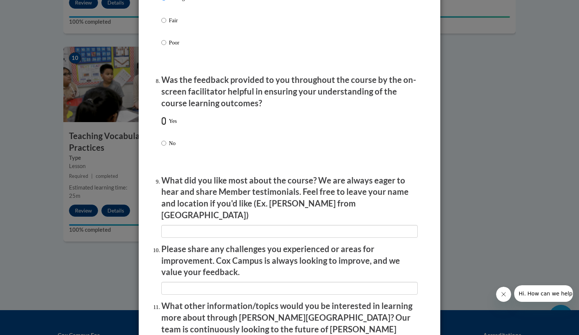
click at [161, 125] on input "Yes" at bounding box center [163, 121] width 5 height 8
radio input "true"
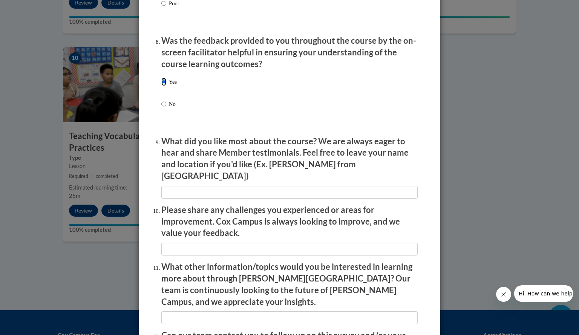
scroll to position [1148, 0]
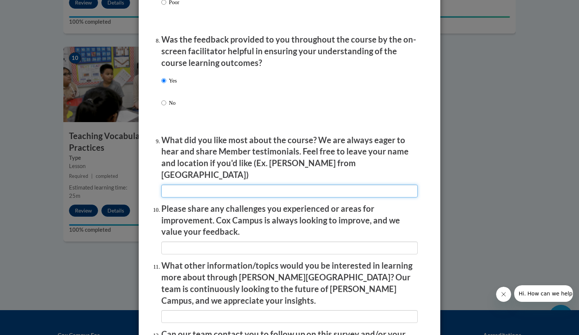
click at [195, 185] on input "textbox" at bounding box center [289, 191] width 256 height 13
type input "It was informative."
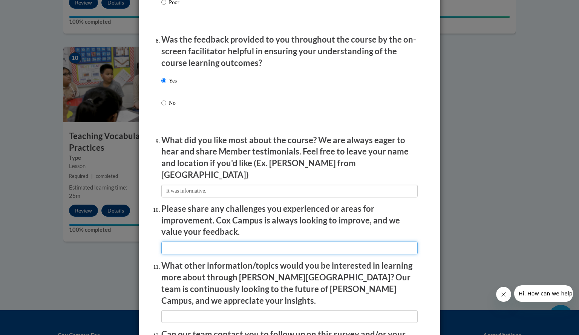
click at [200, 243] on input "textbox" at bounding box center [289, 248] width 256 height 13
type input "n/a"
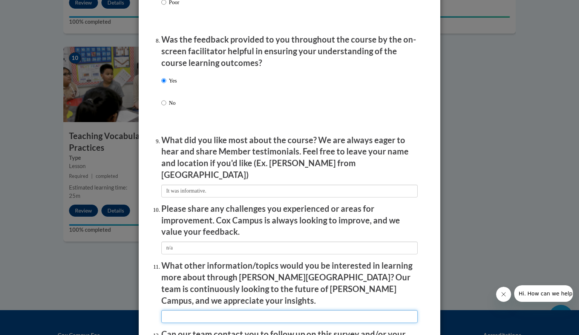
click at [200, 310] on input "textbox" at bounding box center [289, 316] width 256 height 13
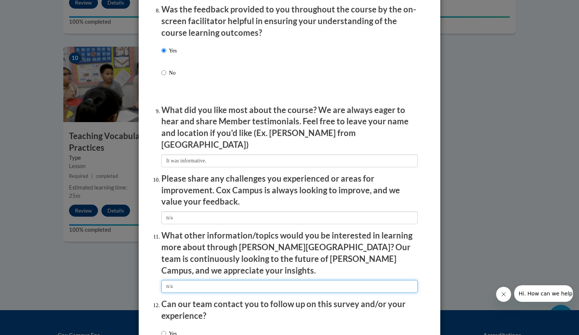
scroll to position [1232, 0]
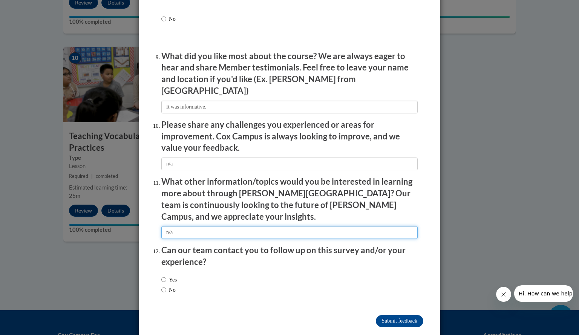
type input "n/a"
click at [161, 286] on input "No" at bounding box center [163, 290] width 5 height 8
radio input "true"
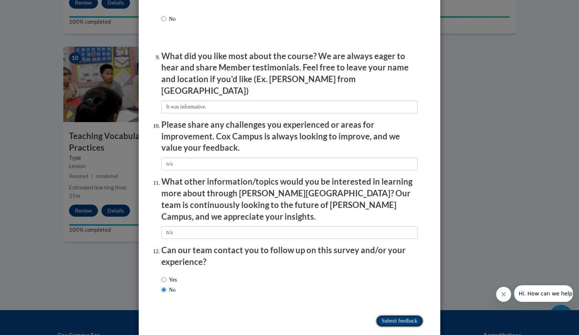
click at [405, 315] on input "Submit feedback" at bounding box center [399, 321] width 47 height 12
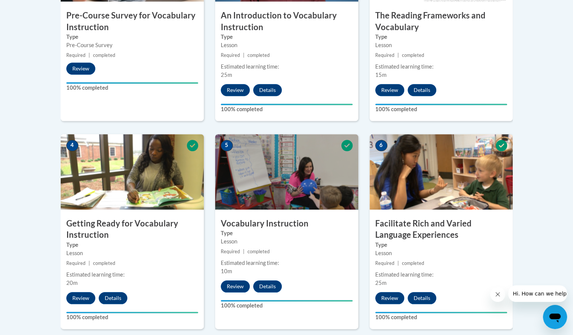
scroll to position [341, 0]
